Goal: Navigation & Orientation: Go to known website

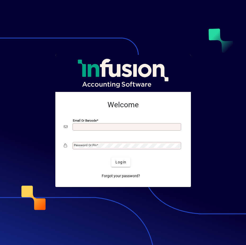
click at [105, 127] on input "Email or Barcode" at bounding box center [127, 127] width 107 height 4
click at [97, 144] on span at bounding box center [98, 145] width 2 height 4
click at [98, 127] on span at bounding box center [99, 126] width 2 height 4
click at [97, 127] on input "Email or Barcode" at bounding box center [127, 127] width 107 height 4
click at [92, 146] on mat-label "Password or Pin" at bounding box center [85, 145] width 23 height 4
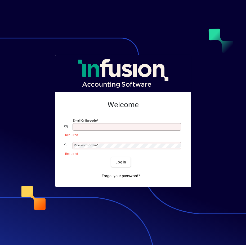
click at [113, 125] on input "Email or Barcode" at bounding box center [127, 127] width 107 height 4
click at [100, 125] on input "Email or Barcode" at bounding box center [127, 127] width 107 height 4
